Goal: Transaction & Acquisition: Obtain resource

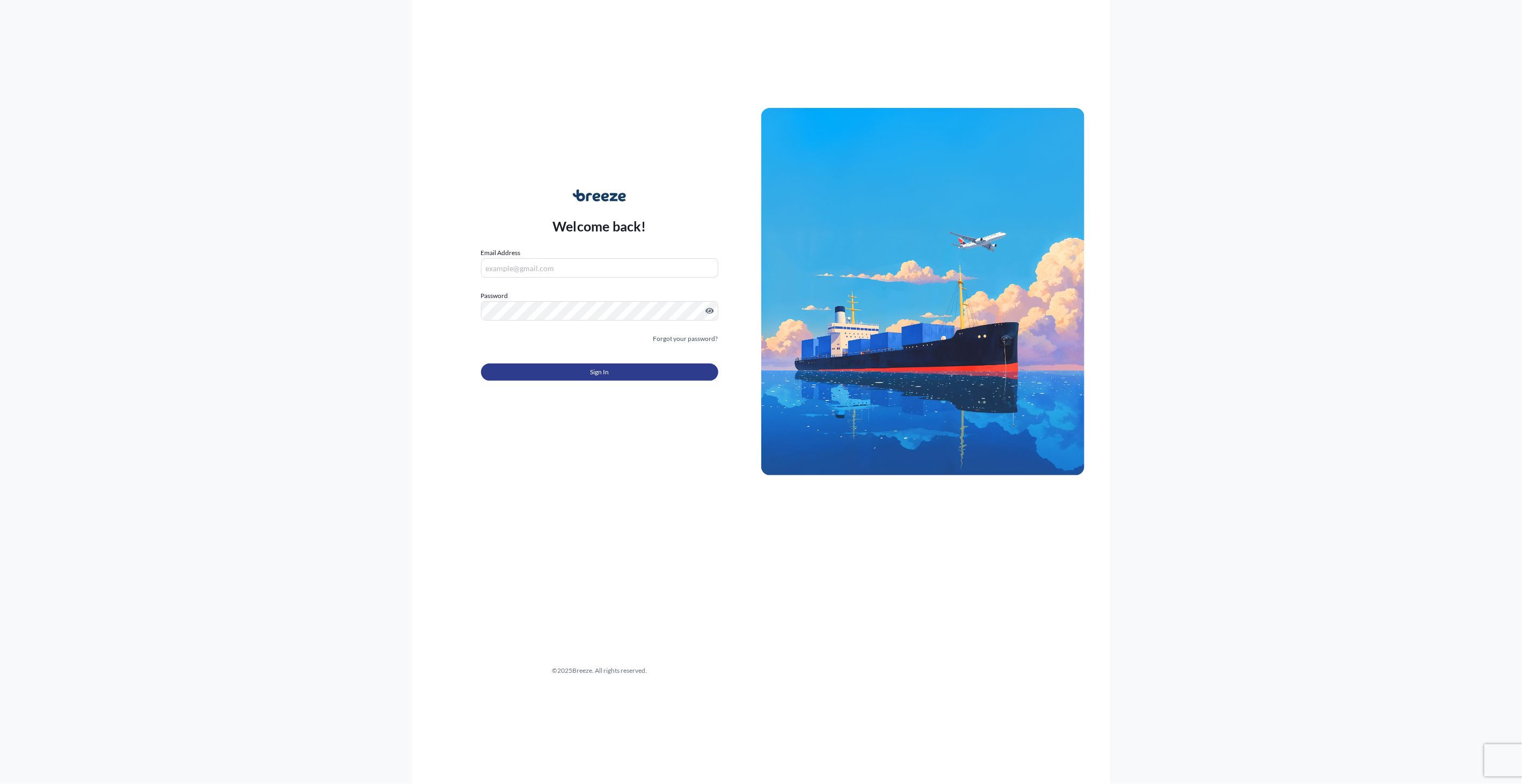
type input "[EMAIL_ADDRESS][DOMAIN_NAME]"
click at [562, 364] on button "Sign In" at bounding box center [600, 372] width 237 height 17
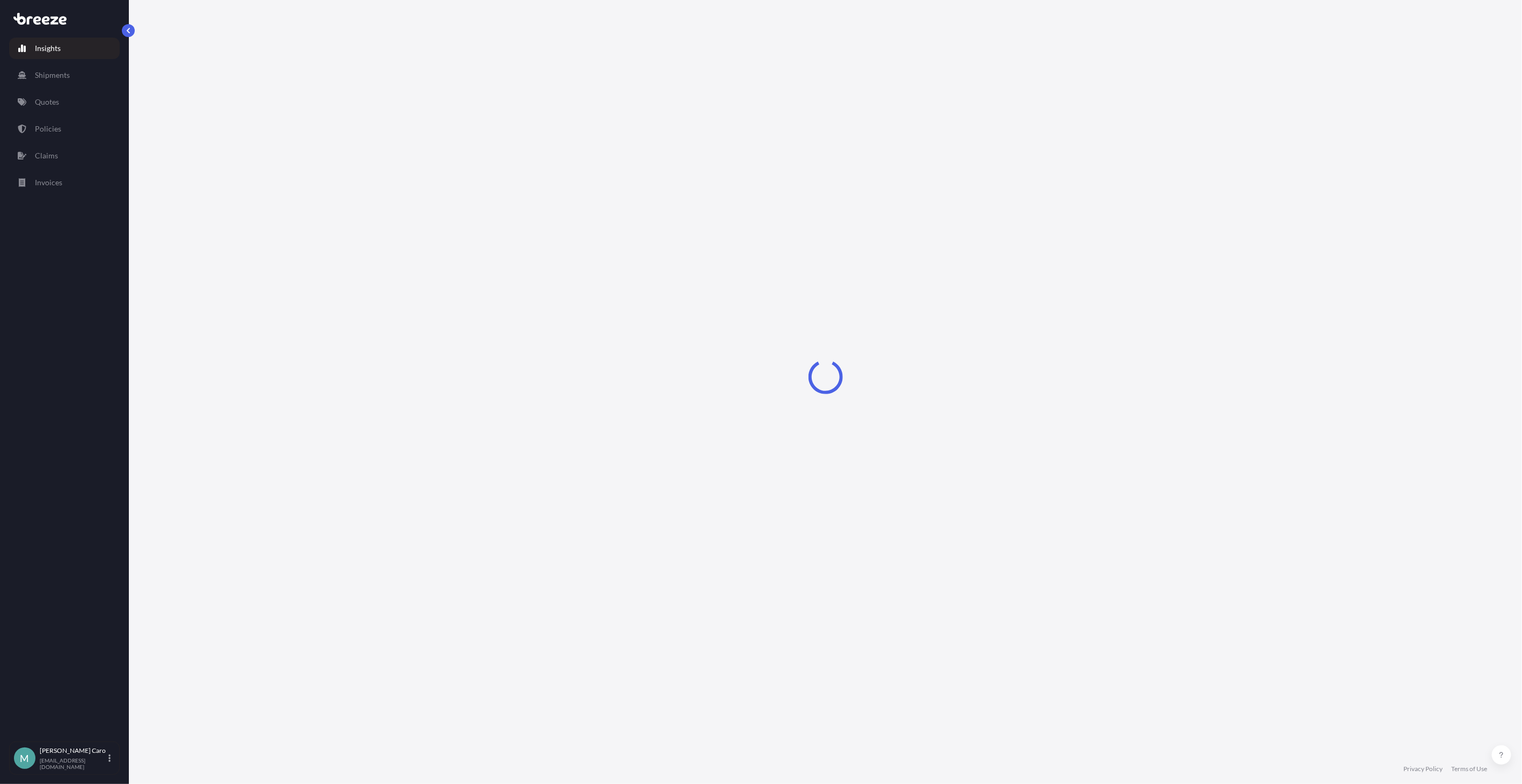
select select "2025"
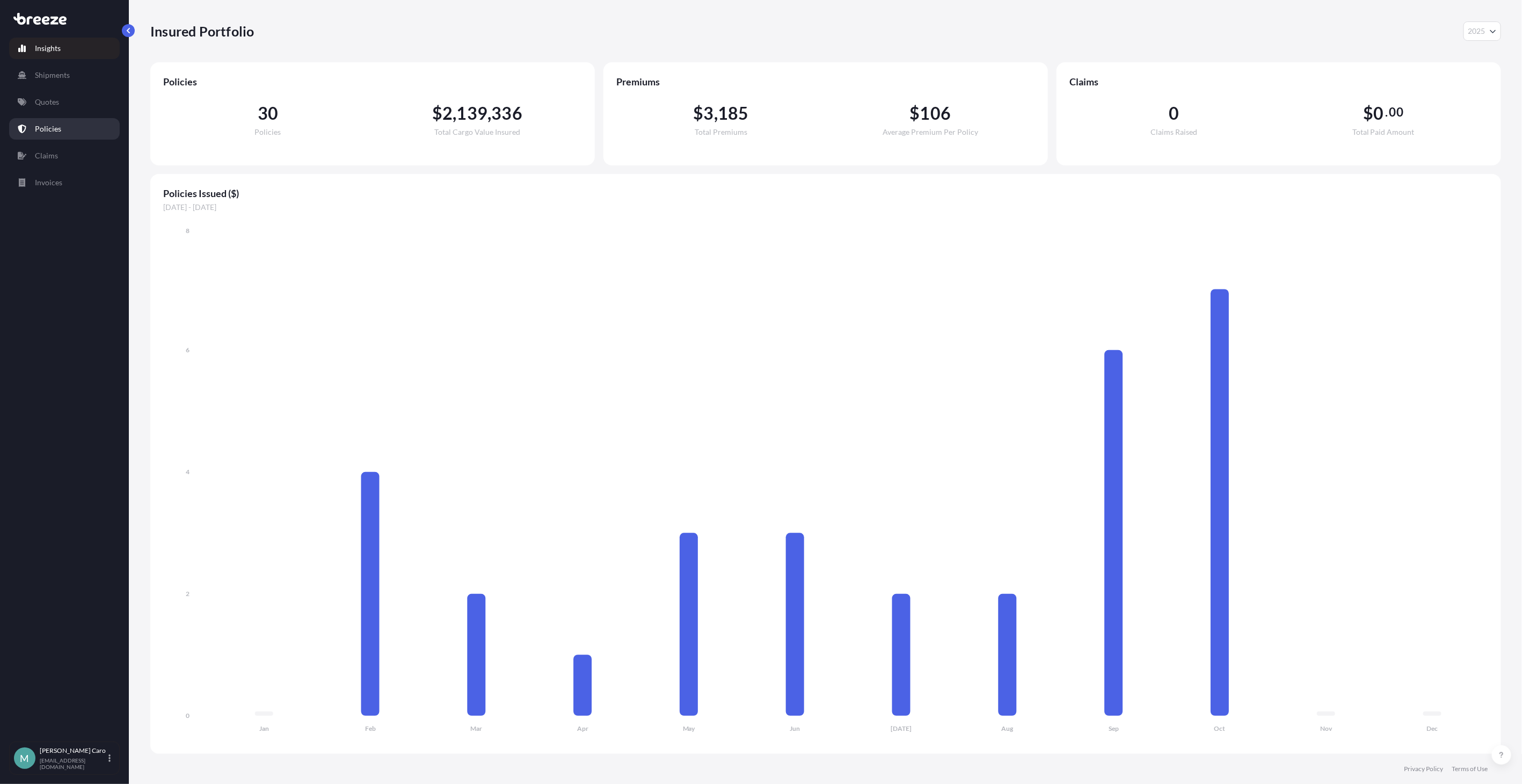
click at [61, 136] on link "Policies" at bounding box center [64, 128] width 111 height 21
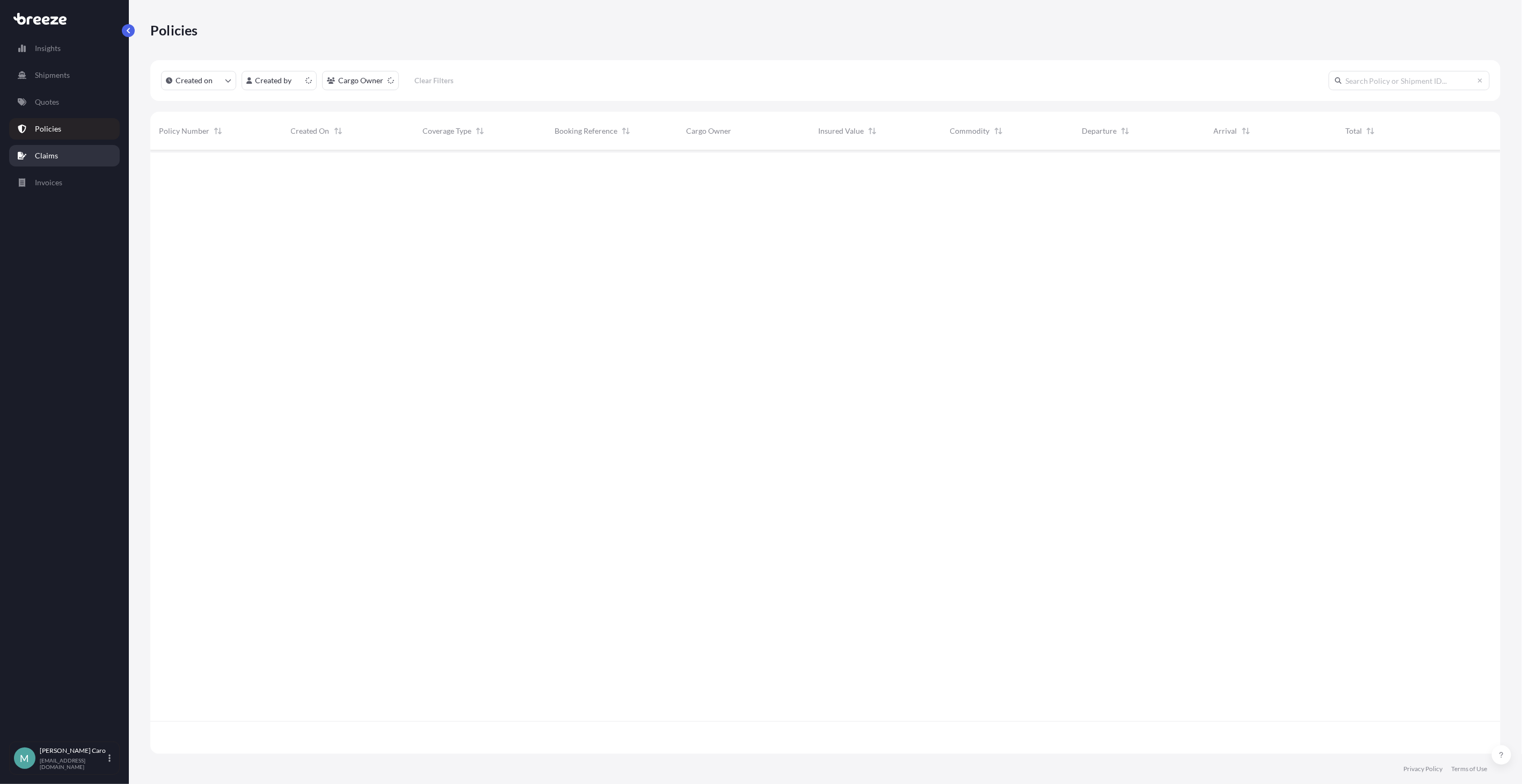
scroll to position [600, 1341]
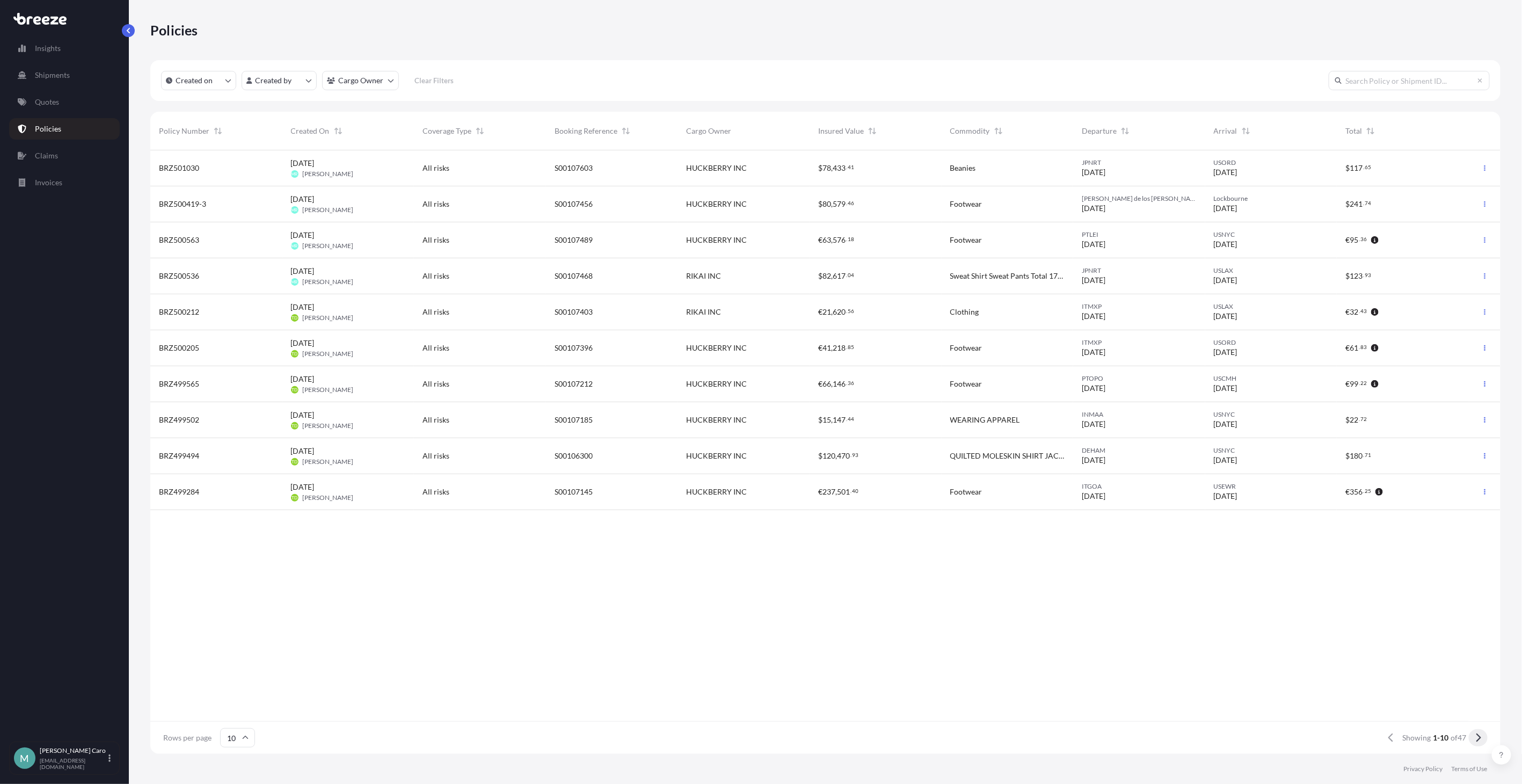
click at [1472, 740] on button at bounding box center [1478, 737] width 19 height 17
click at [1473, 739] on button at bounding box center [1478, 737] width 19 height 17
click at [1475, 742] on icon at bounding box center [1478, 737] width 6 height 10
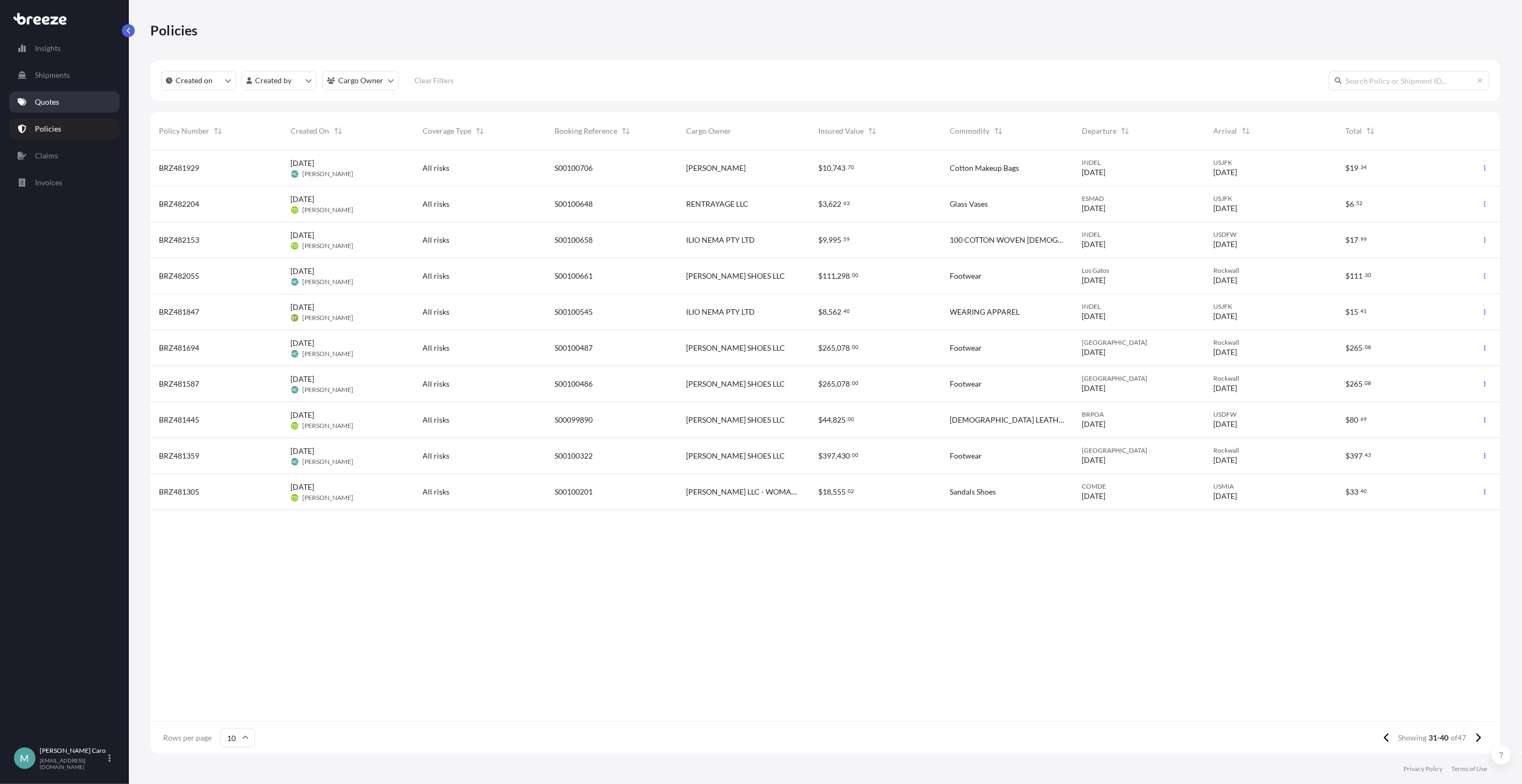
click at [50, 104] on p "Quotes" at bounding box center [46, 102] width 24 height 11
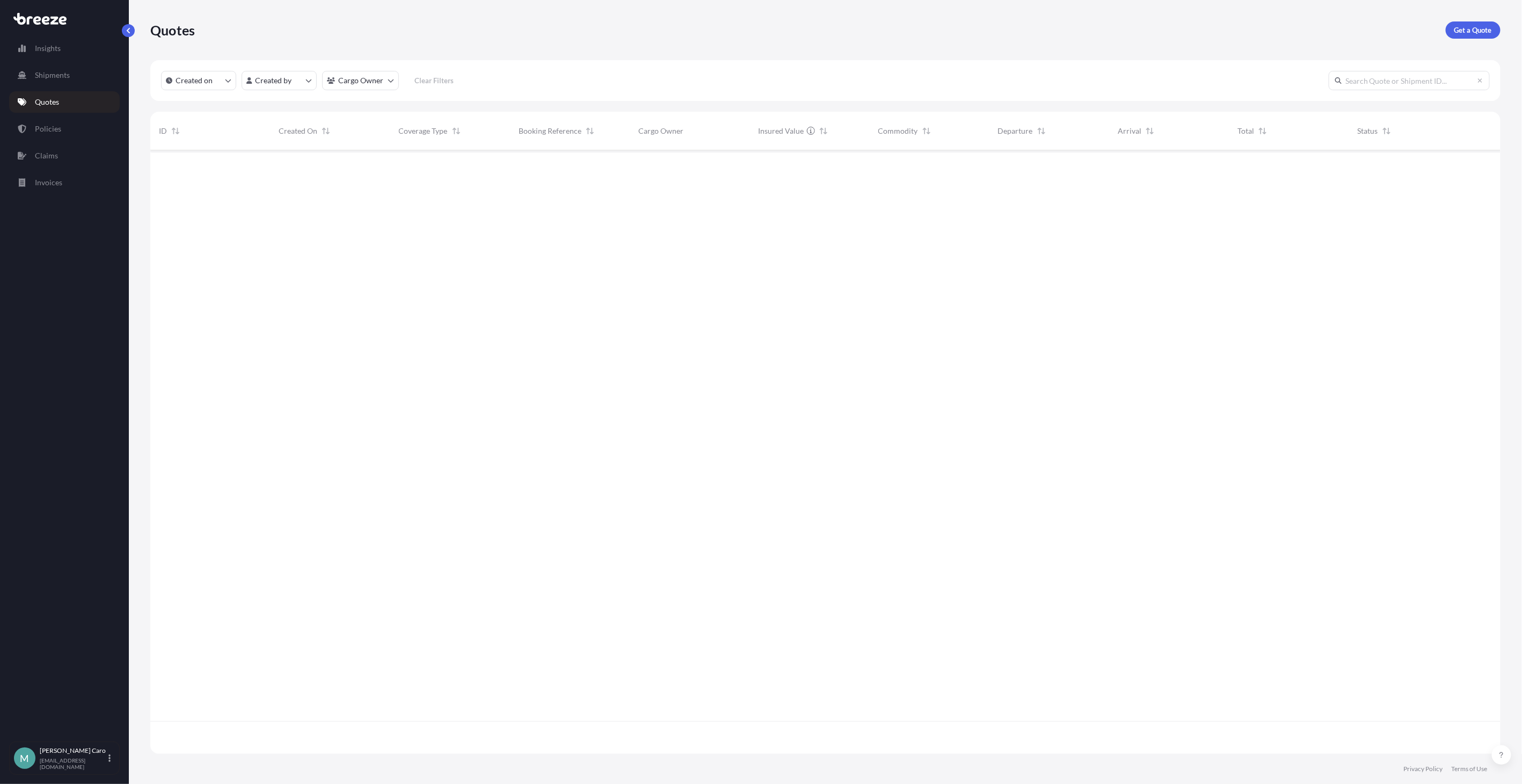
scroll to position [600, 1341]
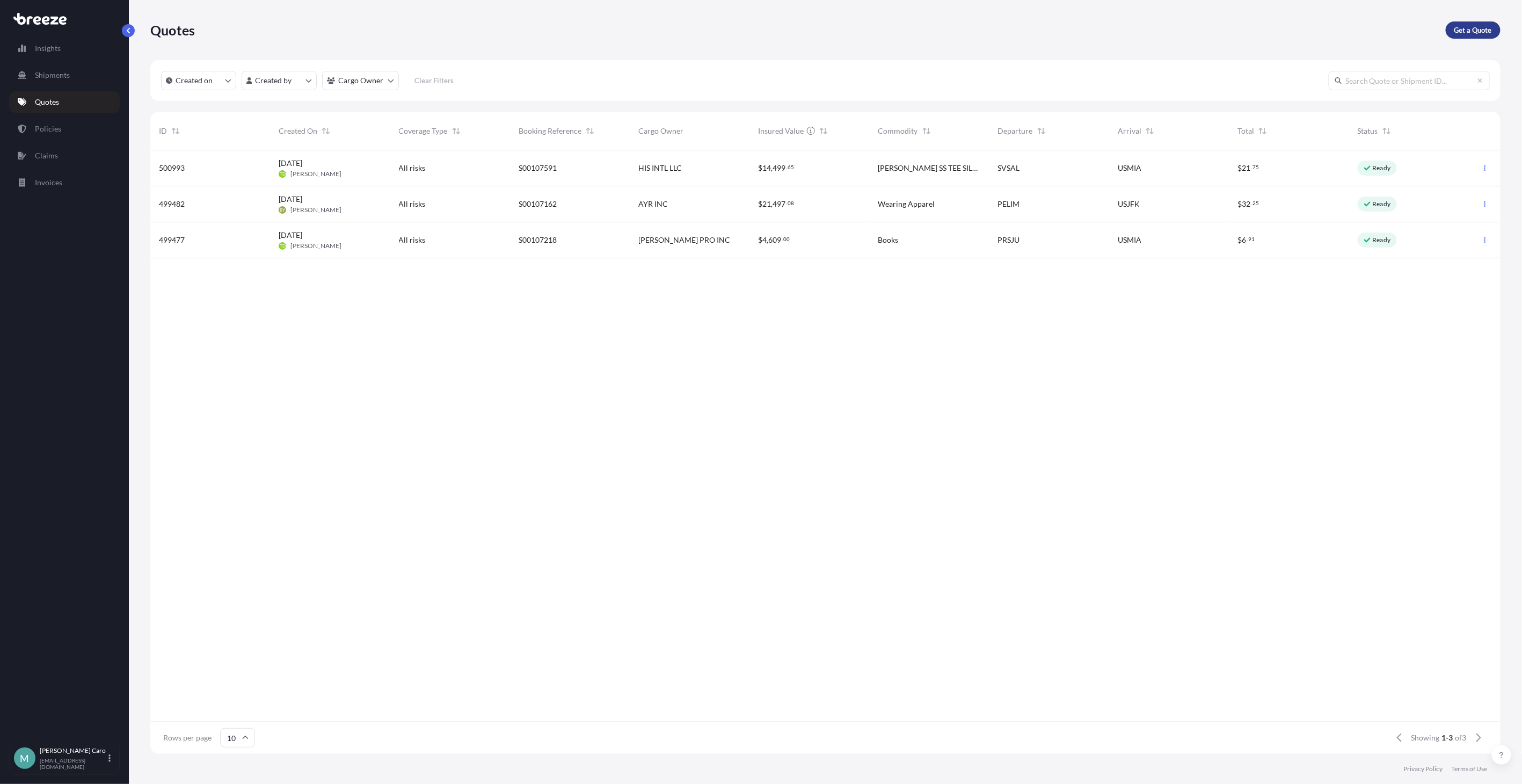
click at [1489, 29] on p "Get a Quote" at bounding box center [1472, 30] width 37 height 11
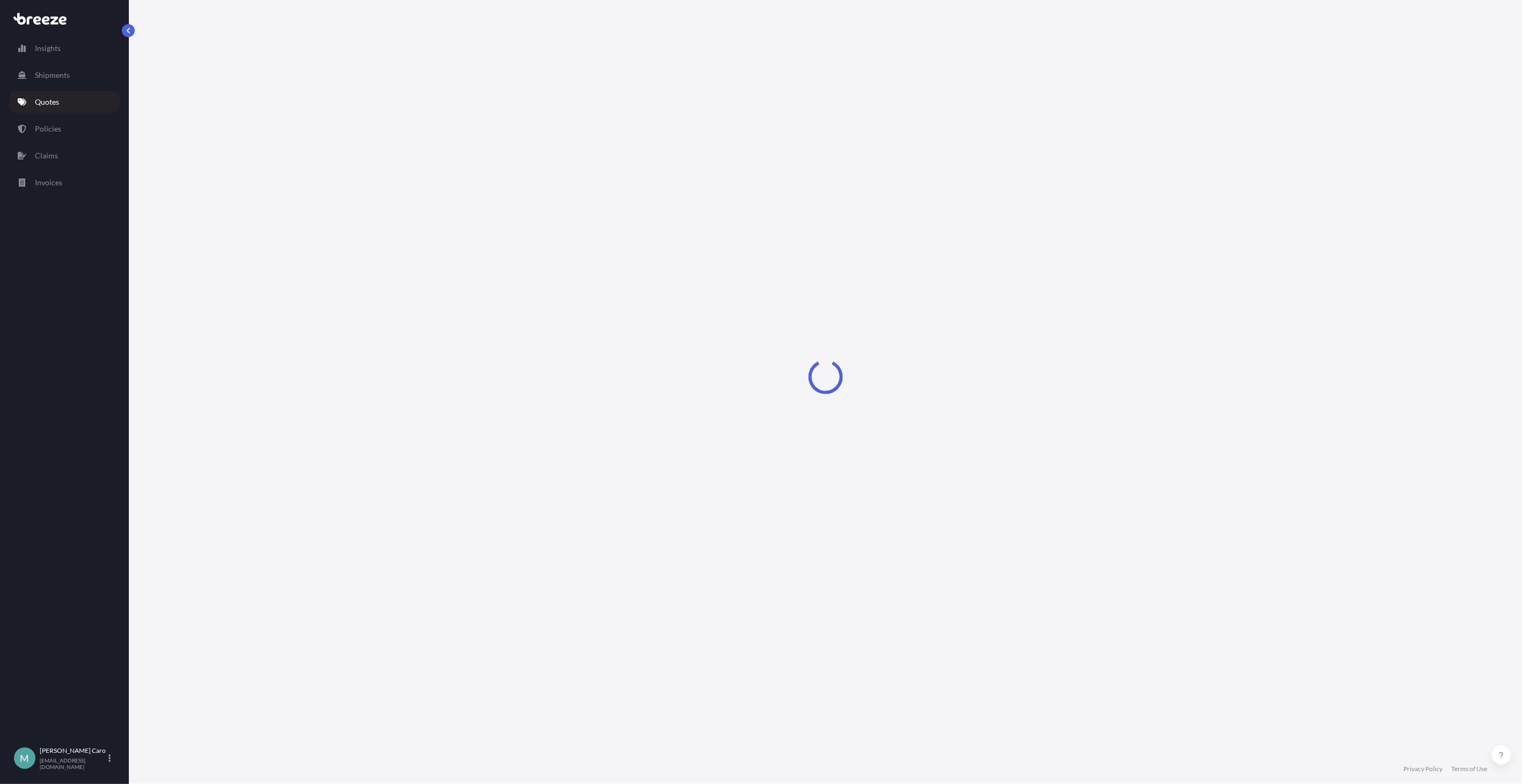
select select "Sea"
select select "1"
select select "Sea"
select select "1"
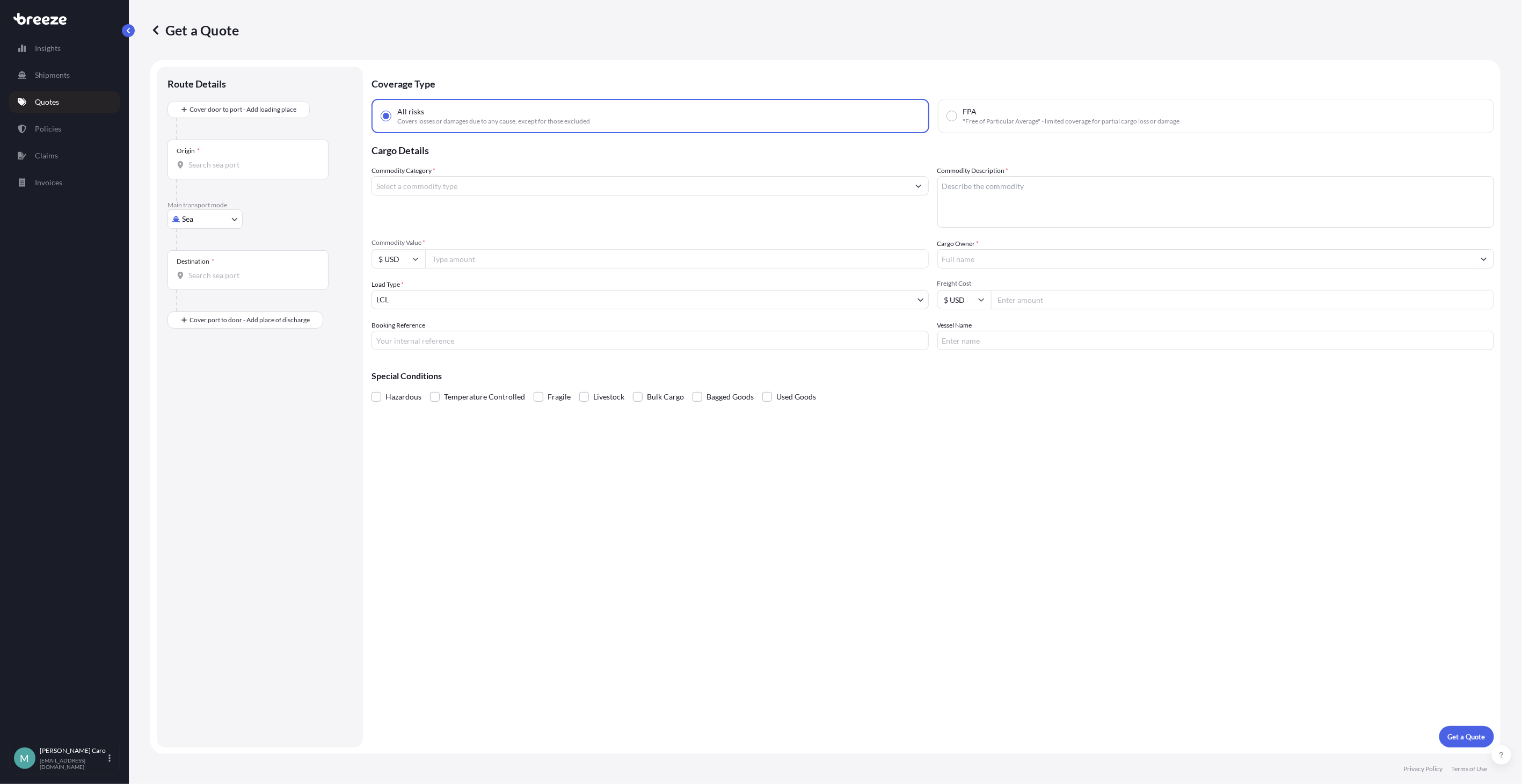
click at [469, 187] on input "Commodity Category *" at bounding box center [640, 186] width 537 height 19
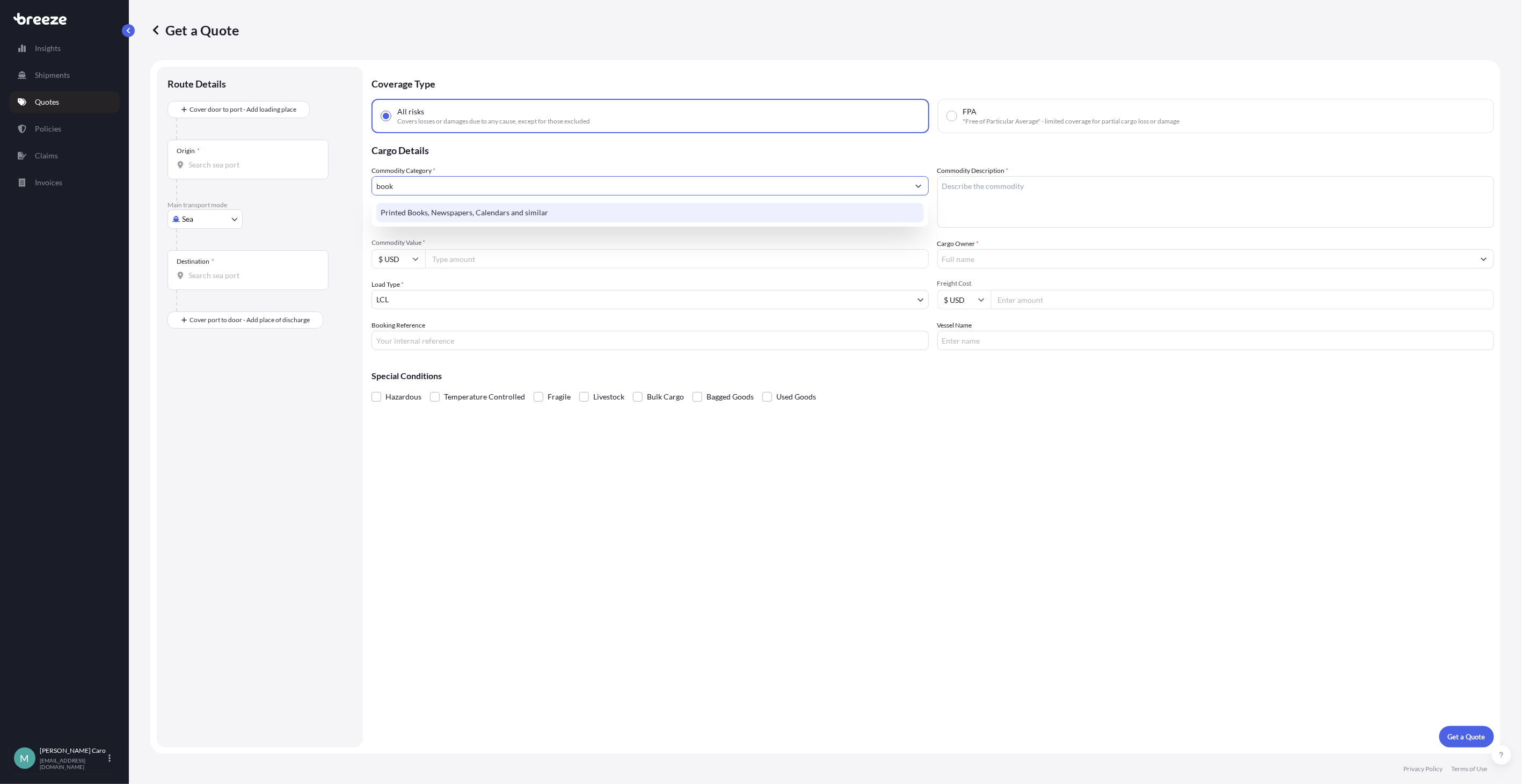
click at [451, 219] on div "Printed Books, Newspapers, Calendars and similar" at bounding box center [650, 212] width 548 height 19
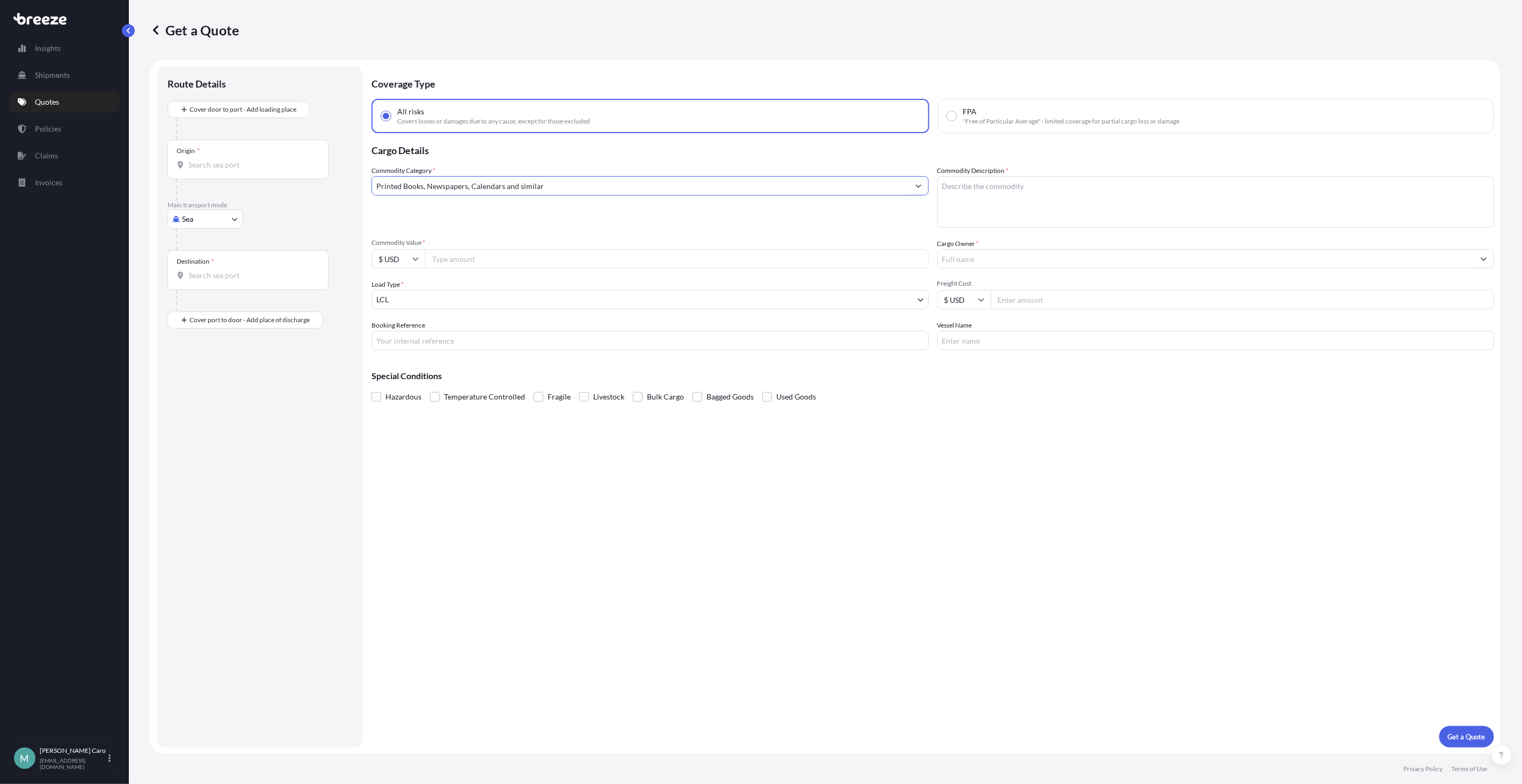
type input "Printed Books, Newspapers, Calendars and similar"
click at [985, 197] on textarea "Commodity Description *" at bounding box center [1216, 202] width 557 height 51
type textarea "B"
type textarea "Books"
click at [470, 263] on input "Commodity Value *" at bounding box center [676, 258] width 503 height 19
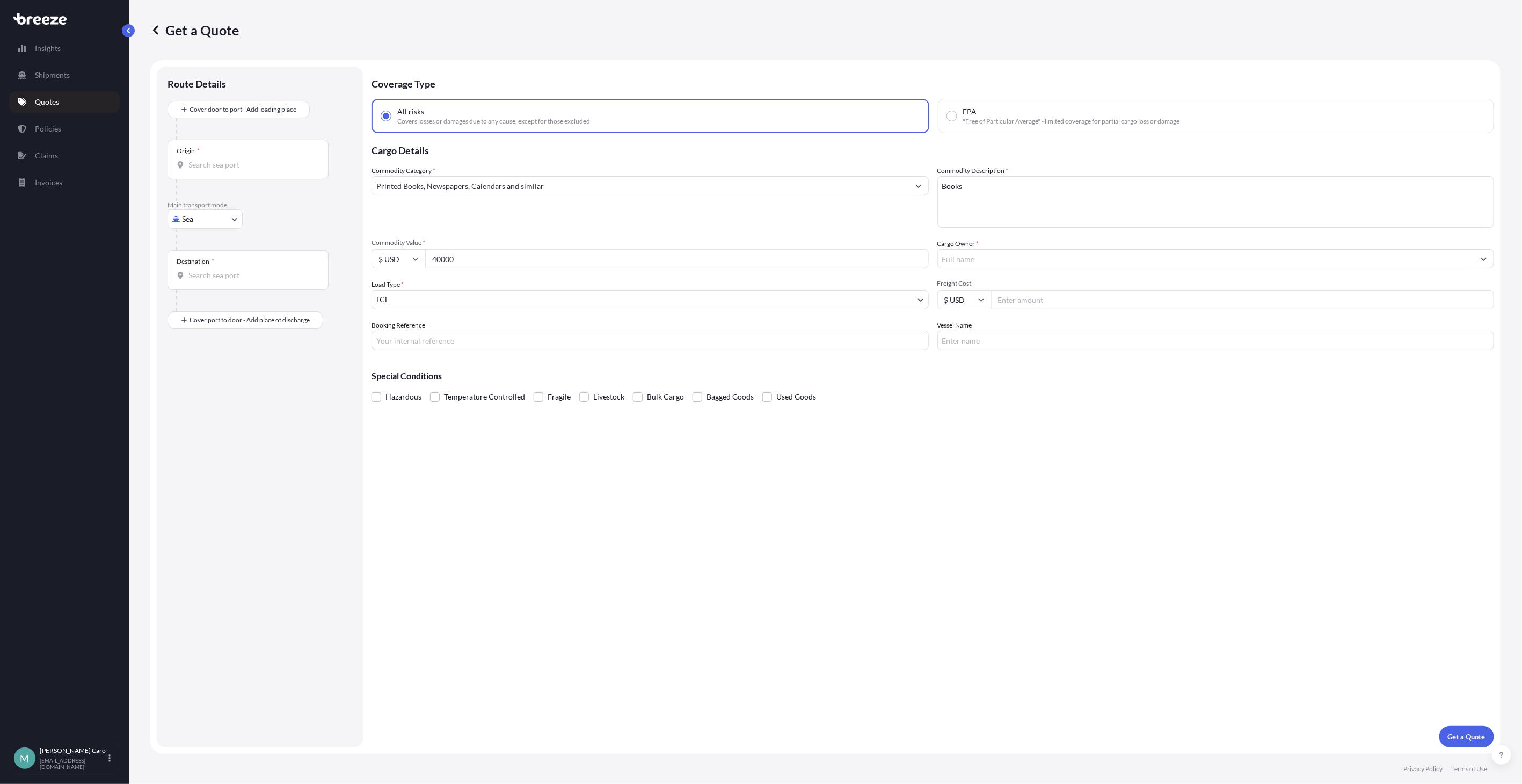
type input "40000"
click at [473, 219] on div "Commodity Category * Printed Books, Newspapers, Calendars and similar" at bounding box center [650, 196] width 557 height 62
click at [444, 259] on input "40000" at bounding box center [676, 258] width 503 height 19
drag, startPoint x: 442, startPoint y: 261, endPoint x: 459, endPoint y: 265, distance: 17.5
click at [459, 265] on input "40000" at bounding box center [676, 258] width 503 height 19
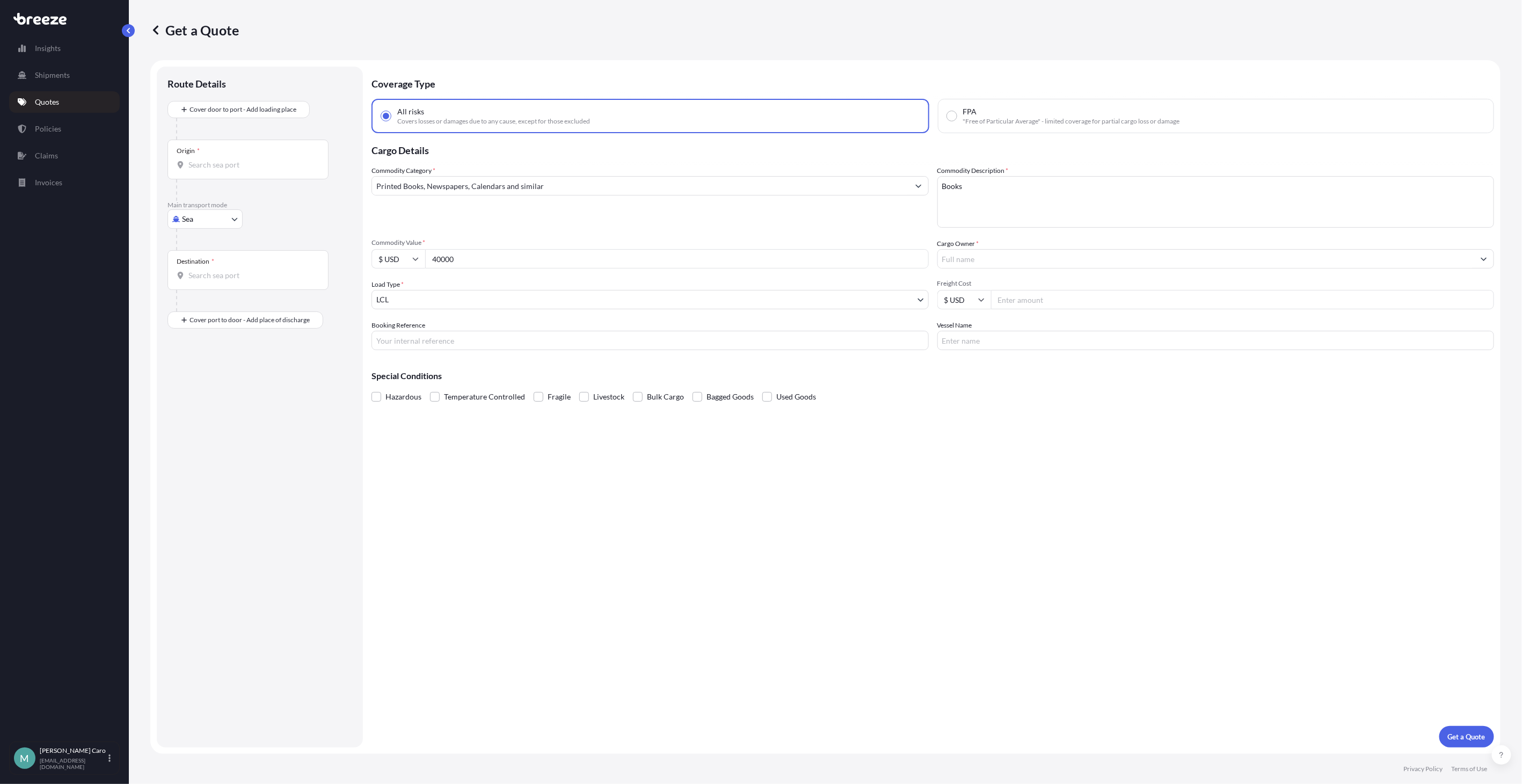
click at [1010, 253] on input "Cargo Owner *" at bounding box center [1206, 258] width 537 height 19
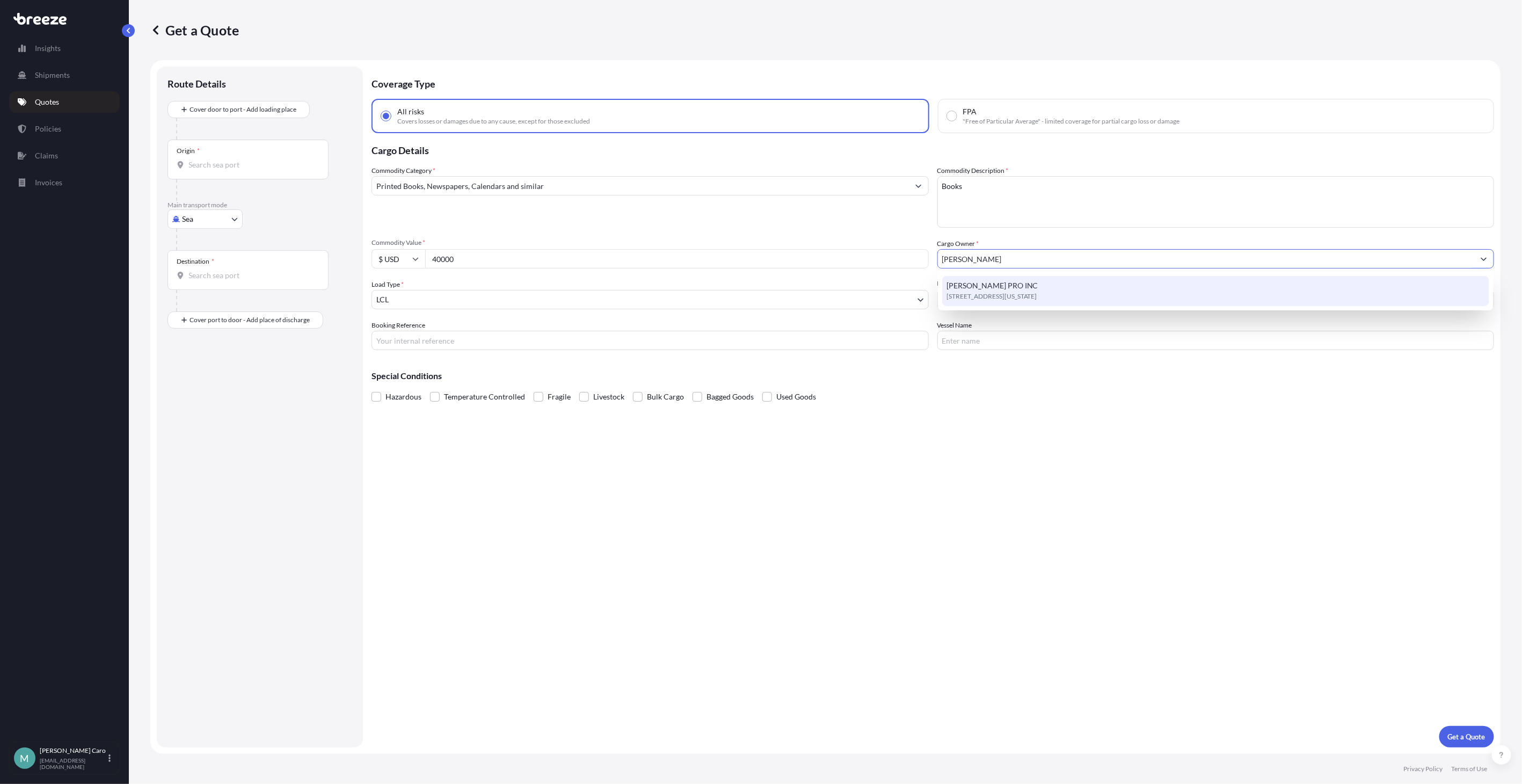
click at [1033, 282] on div "[PERSON_NAME] PRO INC [STREET_ADDRESS][US_STATE]" at bounding box center [1216, 291] width 548 height 30
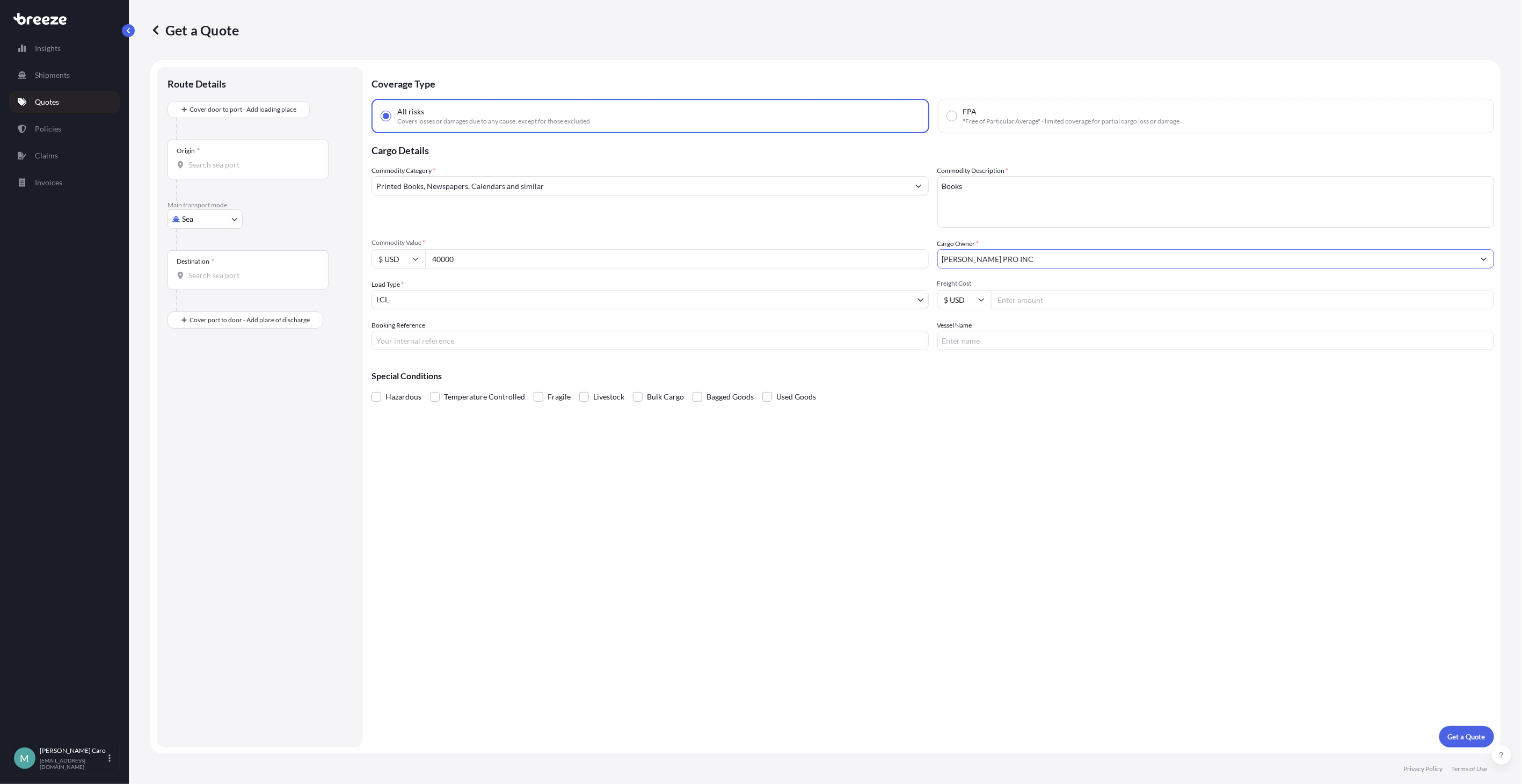
type input "[PERSON_NAME] PRO INC"
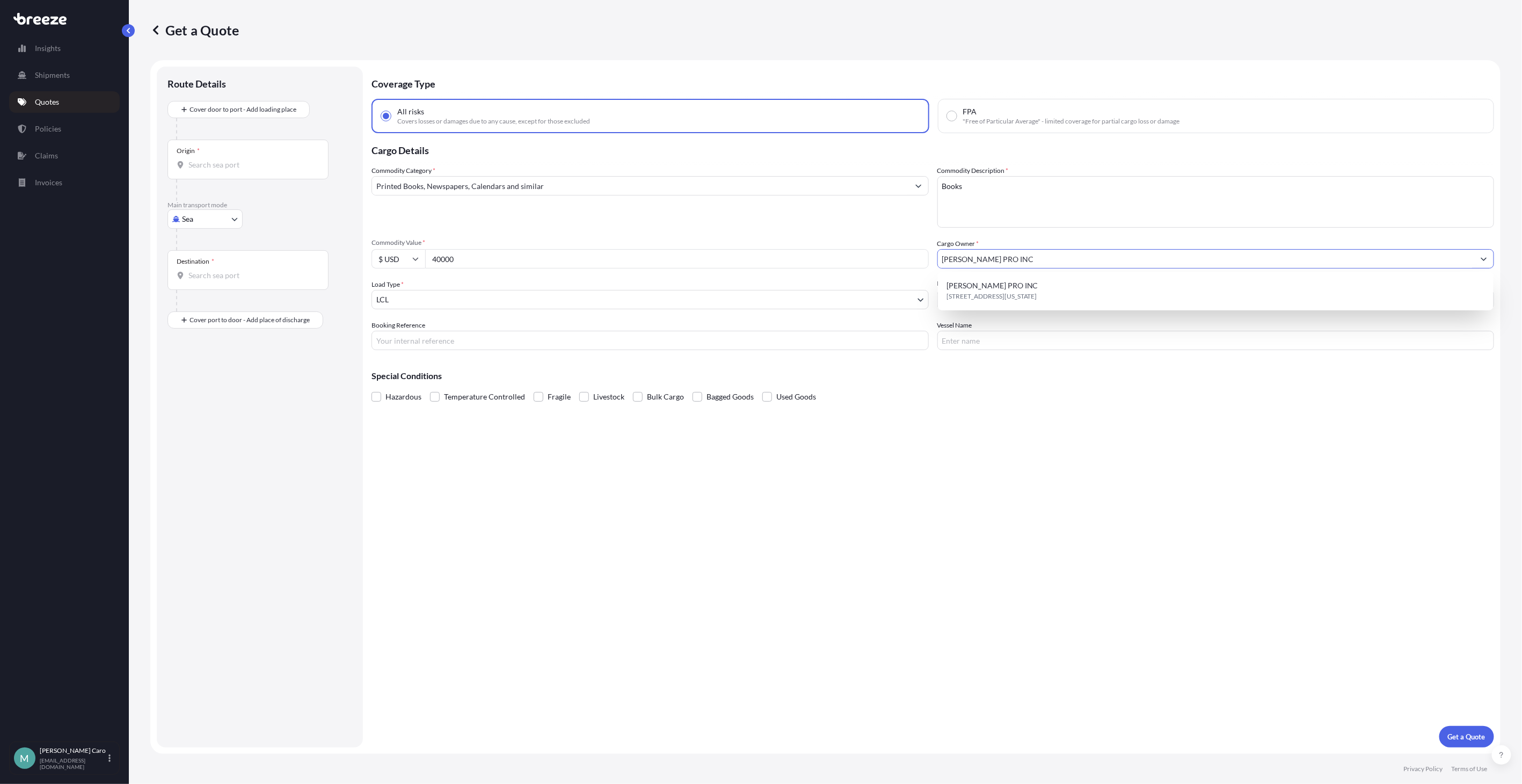
click at [855, 586] on div "Coverage Type All risks Covers losses or damages due to any cause, except for t…" at bounding box center [933, 406] width 1122 height 680
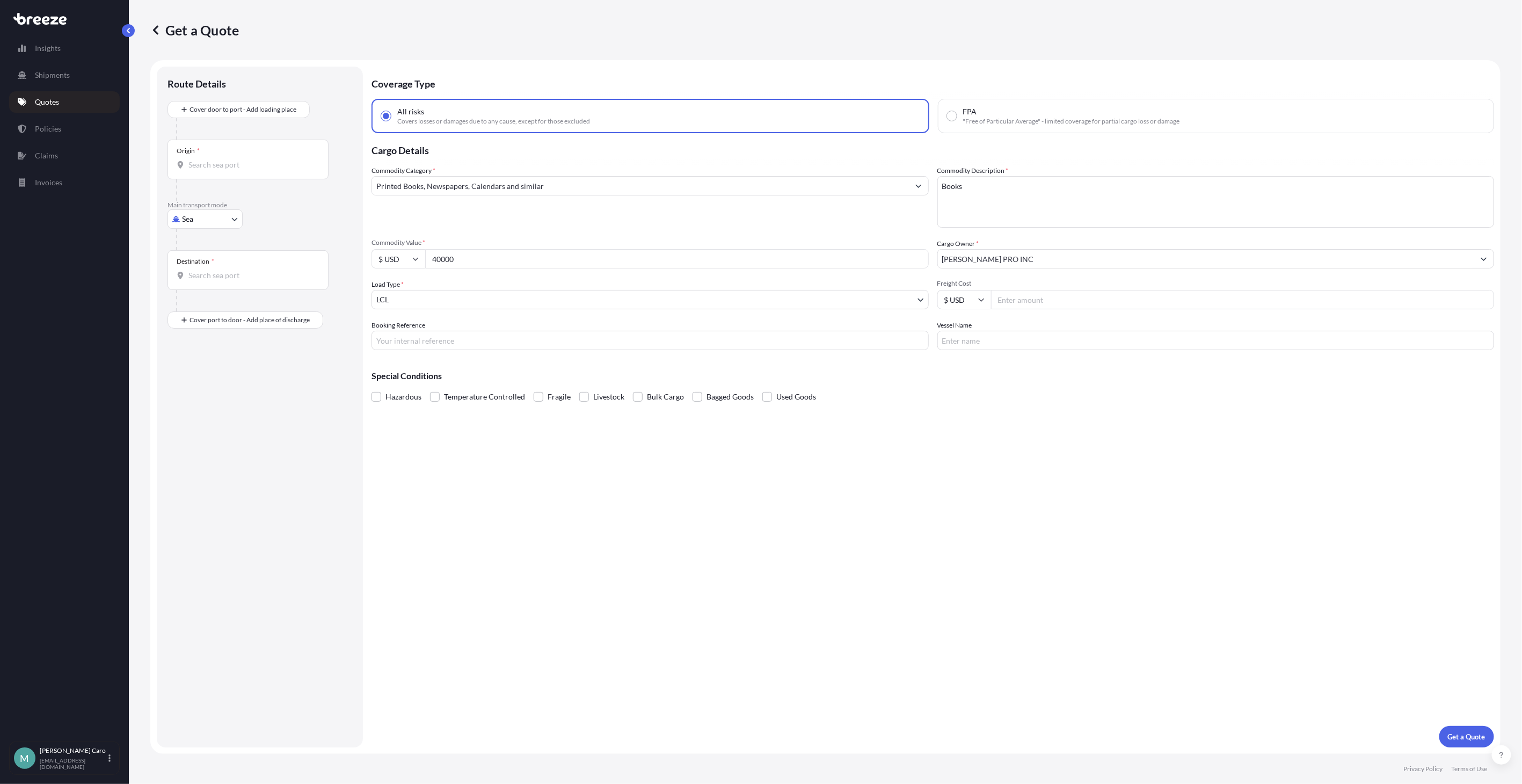
click at [1028, 299] on input "Freight Cost" at bounding box center [1242, 300] width 503 height 19
type input "1185.93"
click at [1016, 475] on div "Coverage Type All risks Covers losses or damages due to any cause, except for t…" at bounding box center [933, 406] width 1122 height 680
click at [208, 158] on div "Origin *" at bounding box center [248, 159] width 161 height 40
click at [208, 159] on input "Origin *" at bounding box center [251, 165] width 127 height 11
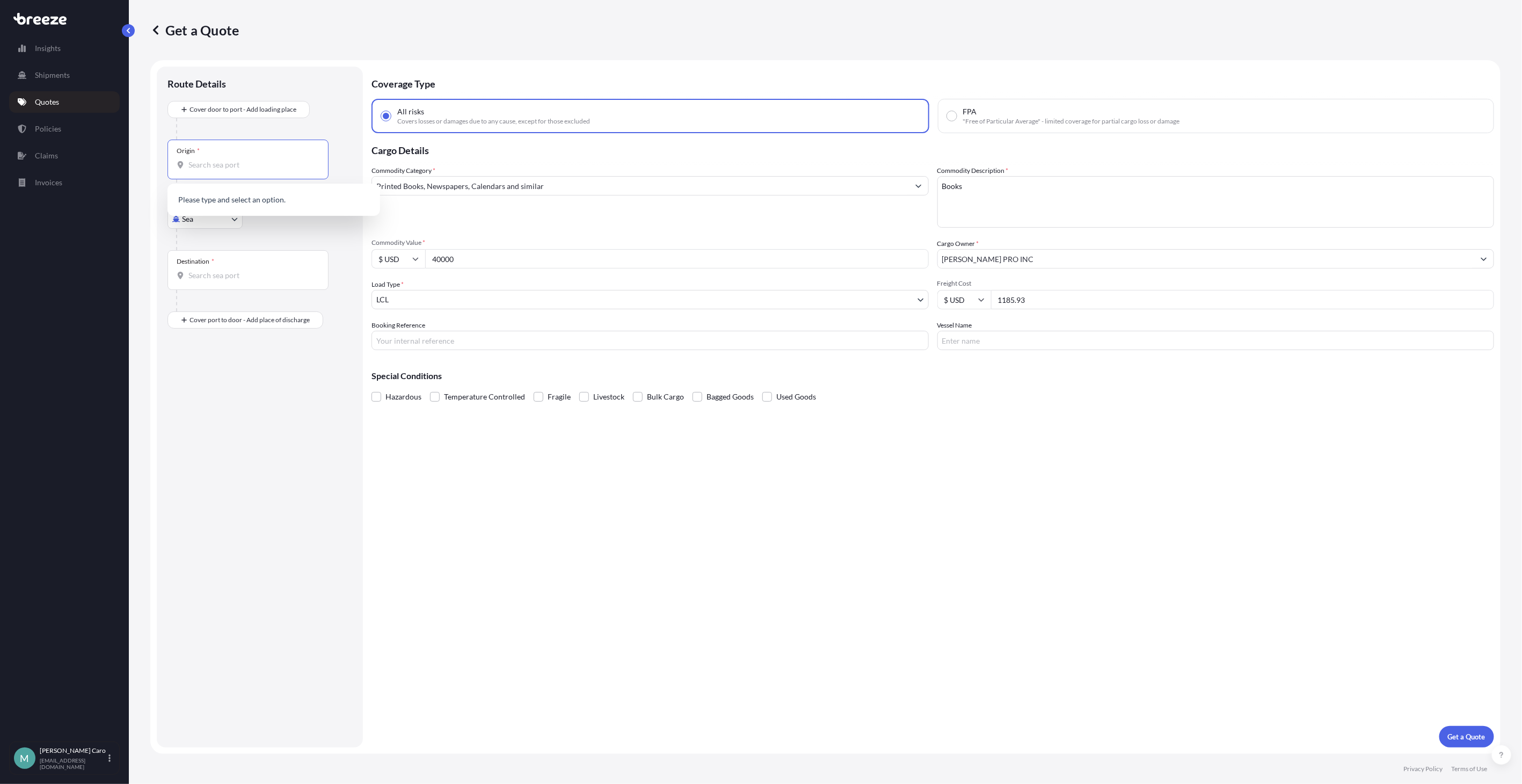
drag, startPoint x: 315, startPoint y: 228, endPoint x: 286, endPoint y: 228, distance: 29.0
click at [312, 228] on div at bounding box center [264, 239] width 176 height 21
click at [220, 220] on body "0 options available. Insights Shipments Quotes Policies Claims Invoices M [PERS…" at bounding box center [761, 392] width 1522 height 784
click at [202, 262] on div "Air" at bounding box center [204, 266] width 66 height 19
select select "Air"
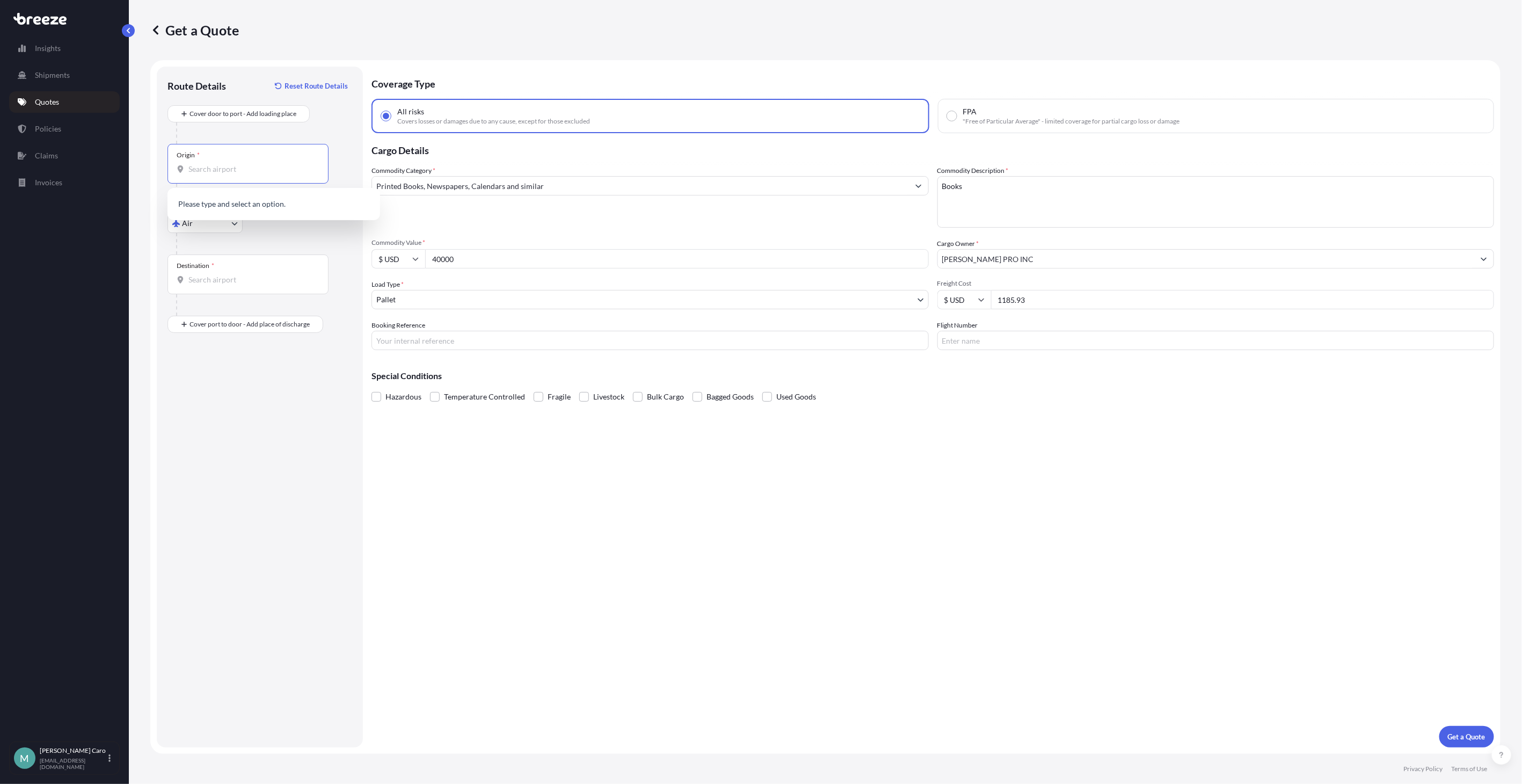
click at [227, 174] on input "Origin *" at bounding box center [251, 169] width 127 height 11
click at [318, 207] on span "PR SJU / SIG - [GEOGRAPHIC_DATA][PERSON_NAME], [US_STATE]" at bounding box center [288, 207] width 167 height 21
type input "PRSJU / SIG - [GEOGRAPHIC_DATA][PERSON_NAME], [US_STATE]"
click at [194, 278] on input "Destination *" at bounding box center [251, 280] width 127 height 11
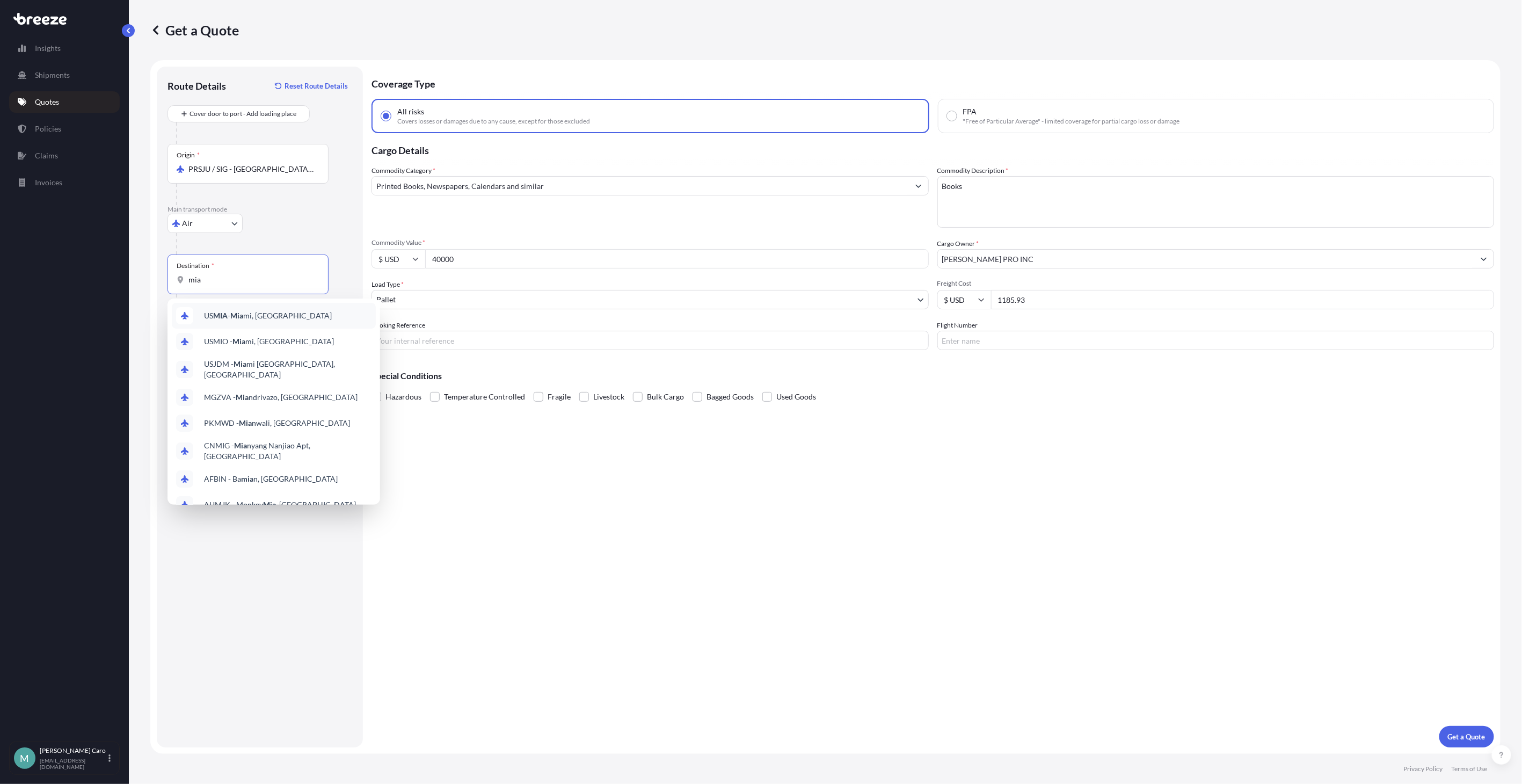
click at [265, 313] on span "US MIA - Mia mi, [GEOGRAPHIC_DATA]" at bounding box center [268, 316] width 127 height 11
type input "USMIA - [GEOGRAPHIC_DATA], [GEOGRAPHIC_DATA]"
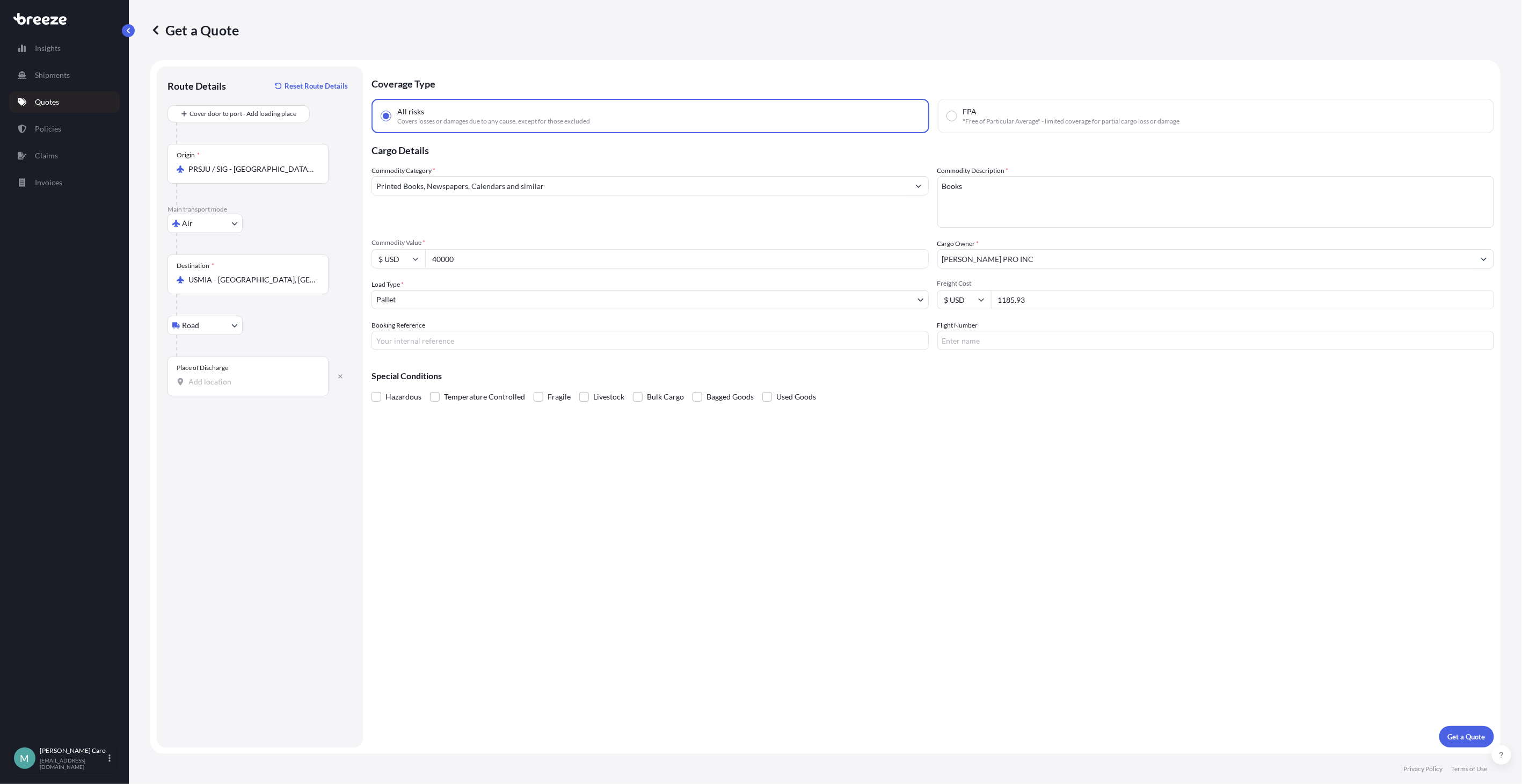
click at [211, 387] on input "Place of Discharge" at bounding box center [251, 381] width 127 height 11
paste input "[STREET_ADDRESS]"
click at [221, 423] on span "[STREET_ADDRESS]" at bounding box center [238, 418] width 67 height 11
type input "[STREET_ADDRESS]"
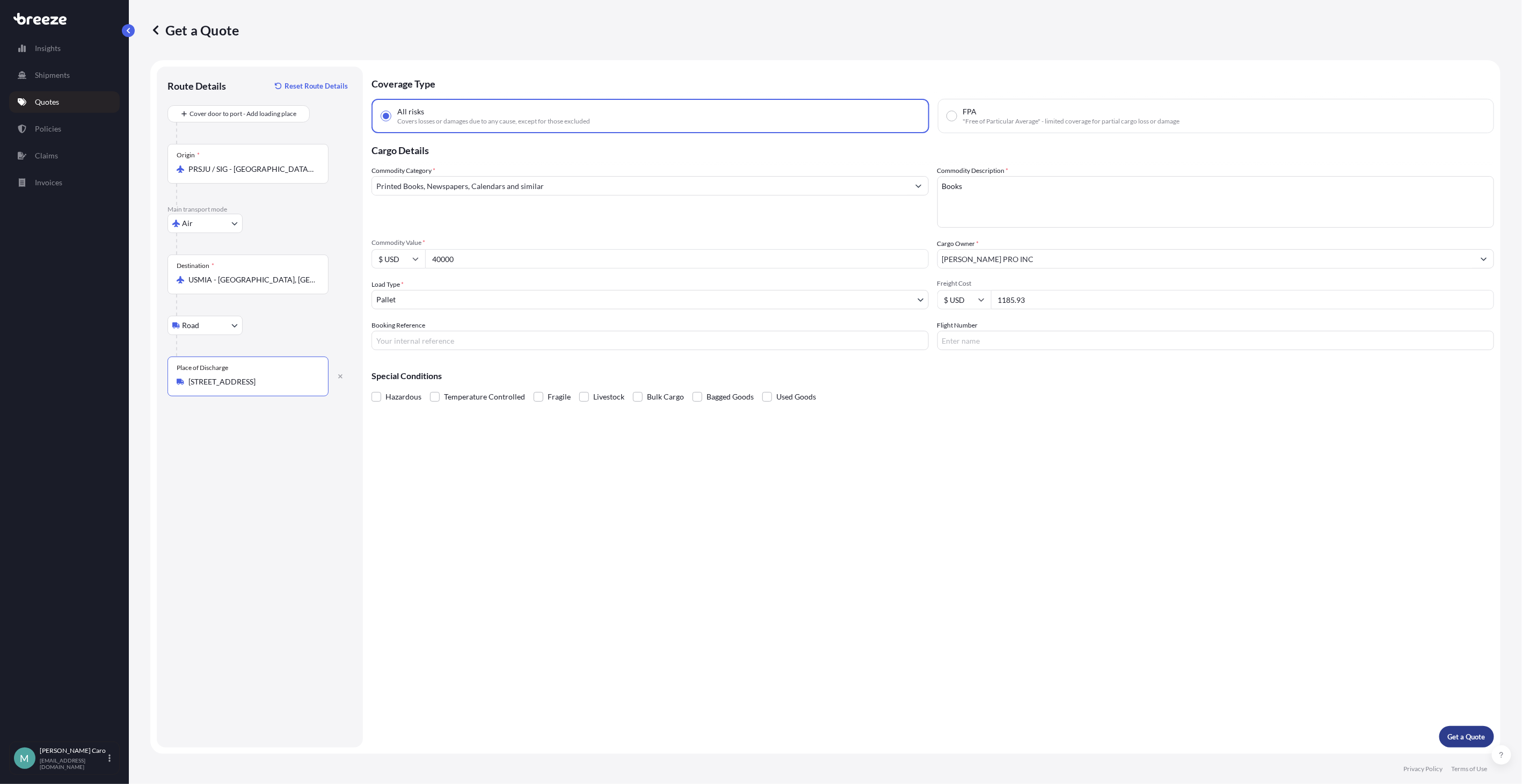
click at [1466, 731] on p "Get a Quote" at bounding box center [1466, 736] width 37 height 11
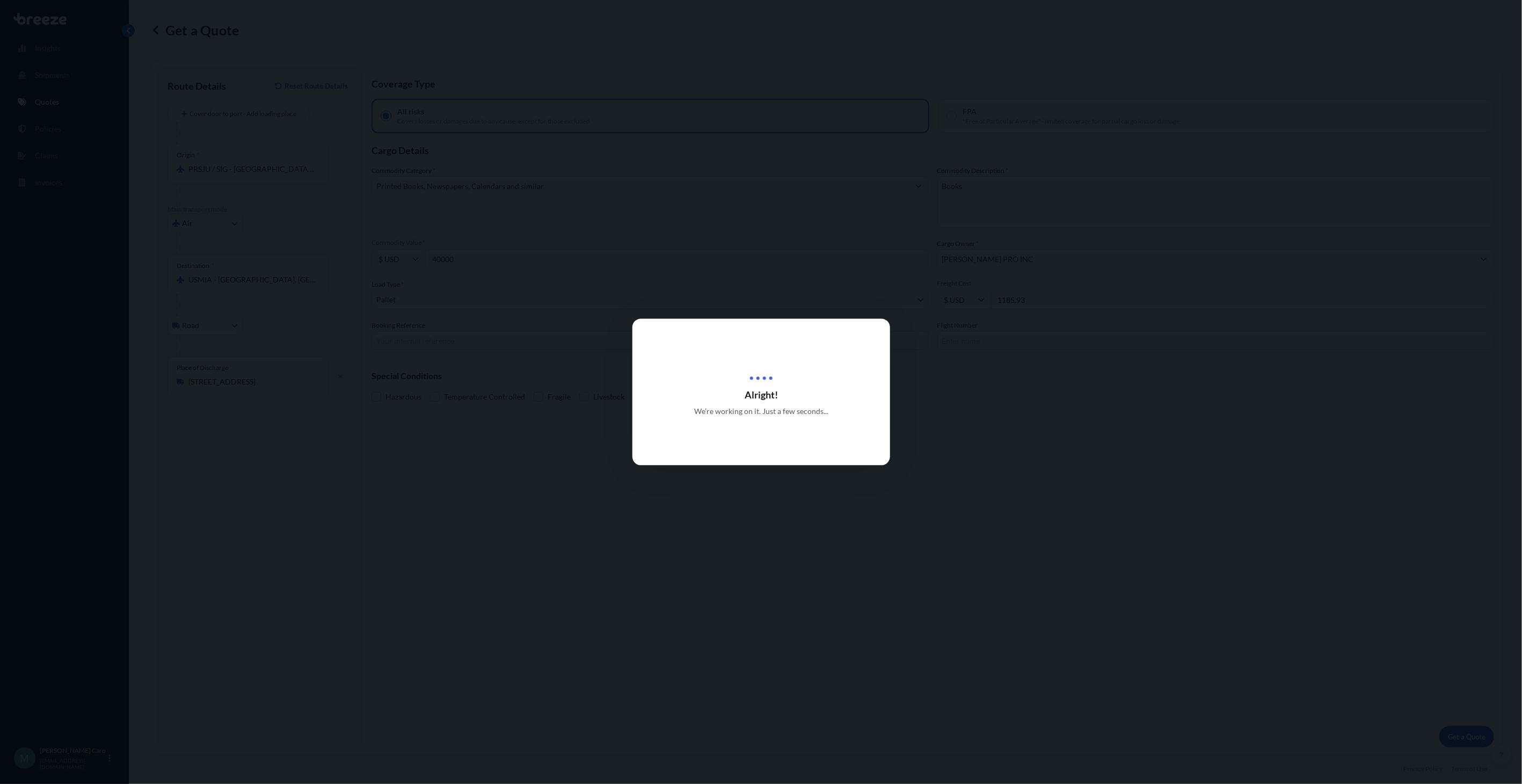
scroll to position [0, 0]
select select "Air"
select select "Road"
select select "1"
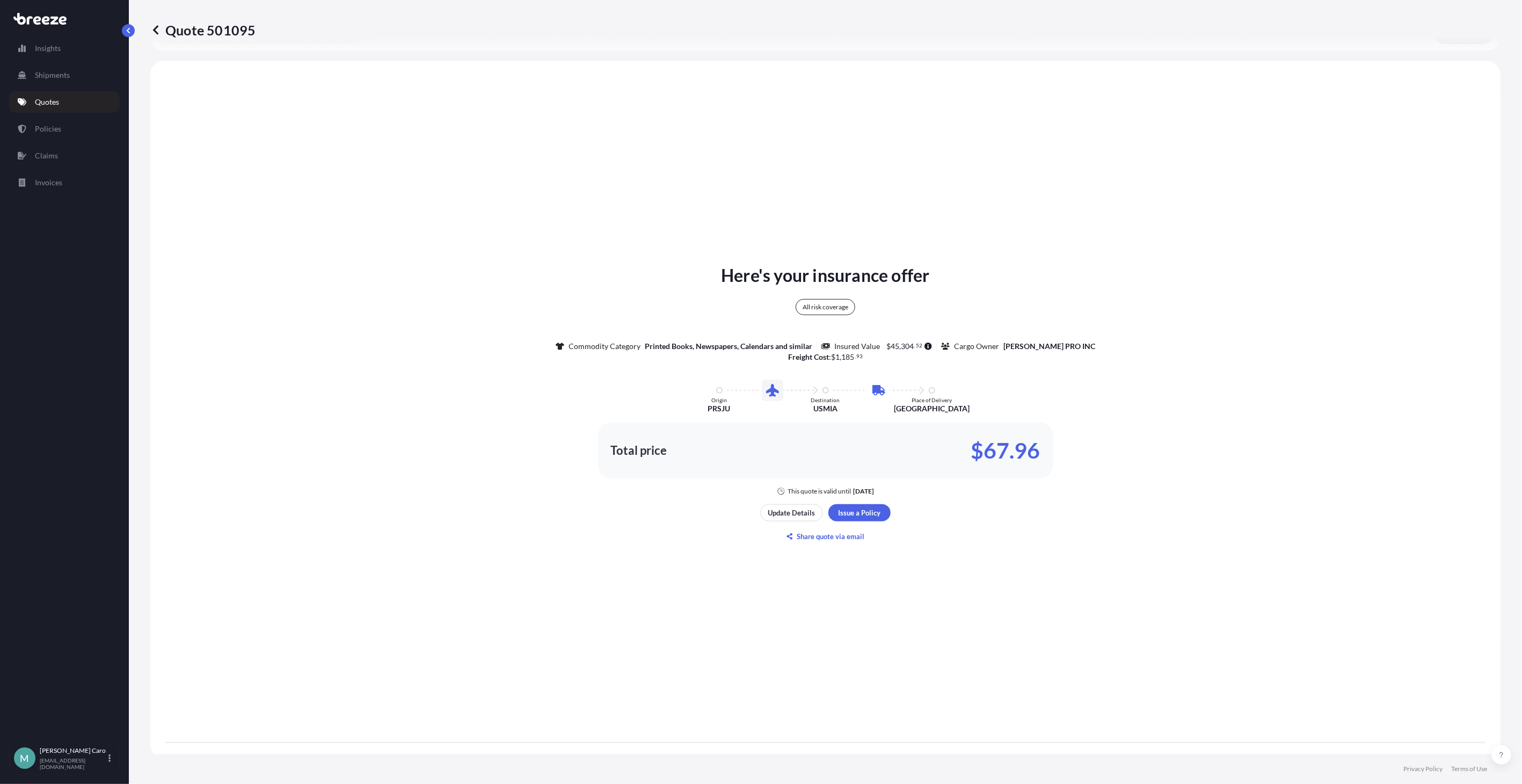
scroll to position [384, 0]
click at [984, 607] on div "Here's your insurance offer All risk coverage Commodity Category Printed Books,…" at bounding box center [826, 402] width 1320 height 655
